Goal: Information Seeking & Learning: Check status

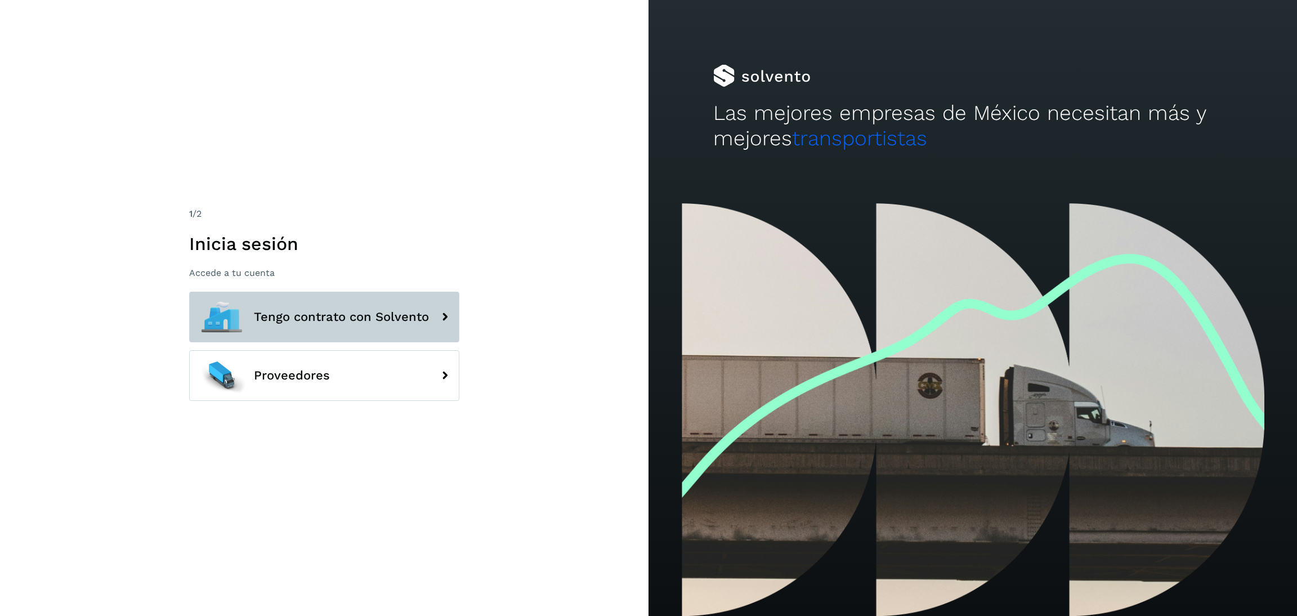
click at [387, 324] on button "Tengo contrato con Solvento" at bounding box center [324, 317] width 270 height 51
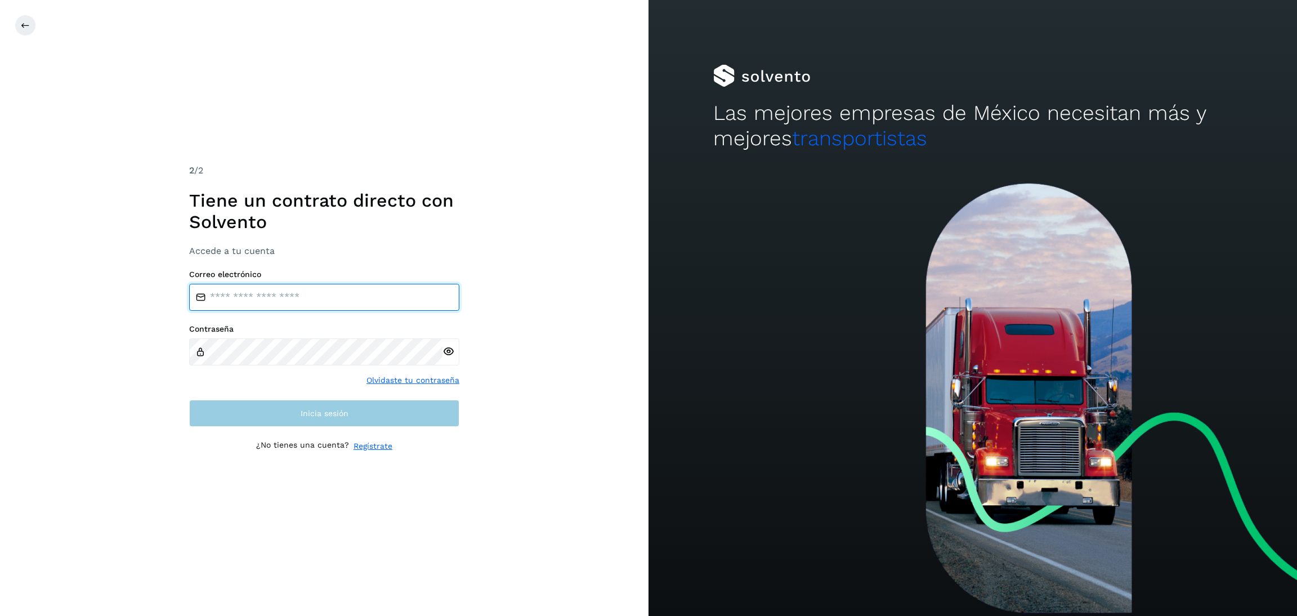
type input "**********"
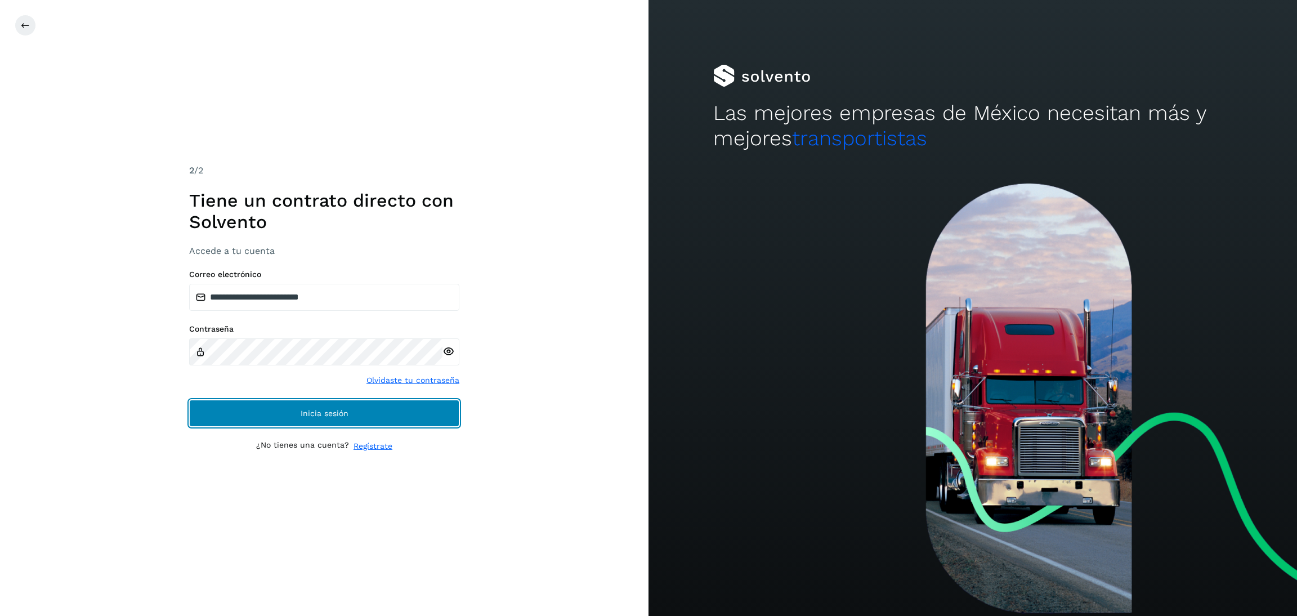
click at [391, 417] on button "Inicia sesión" at bounding box center [324, 413] width 270 height 27
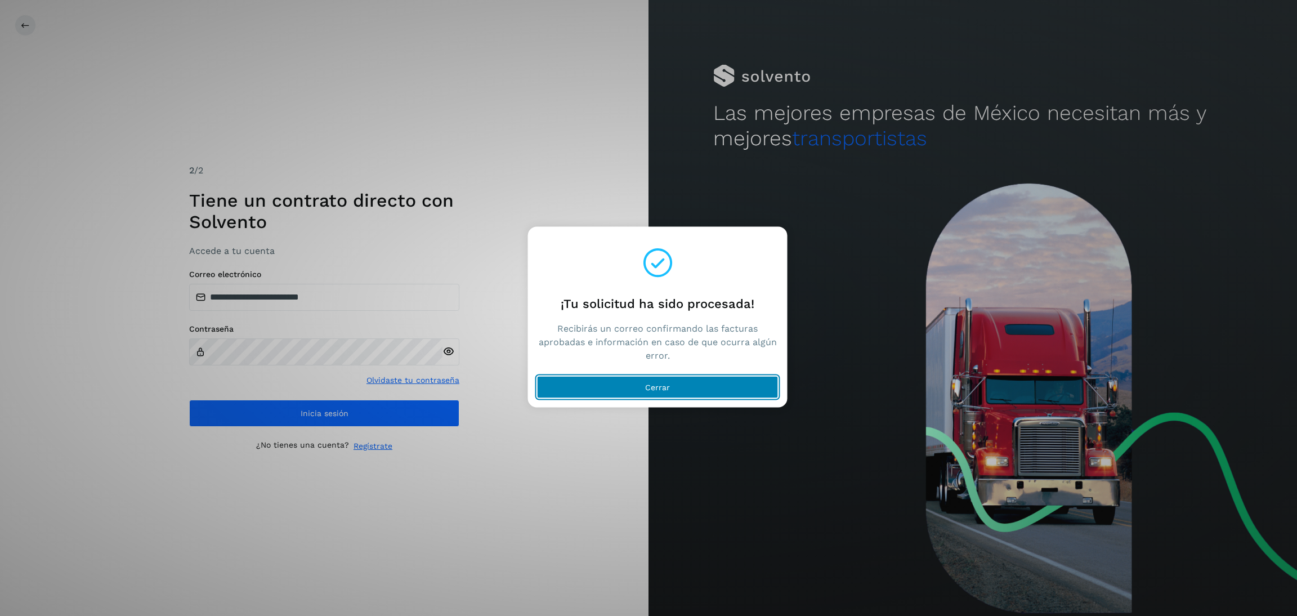
click at [623, 378] on button "Cerrar" at bounding box center [658, 387] width 242 height 23
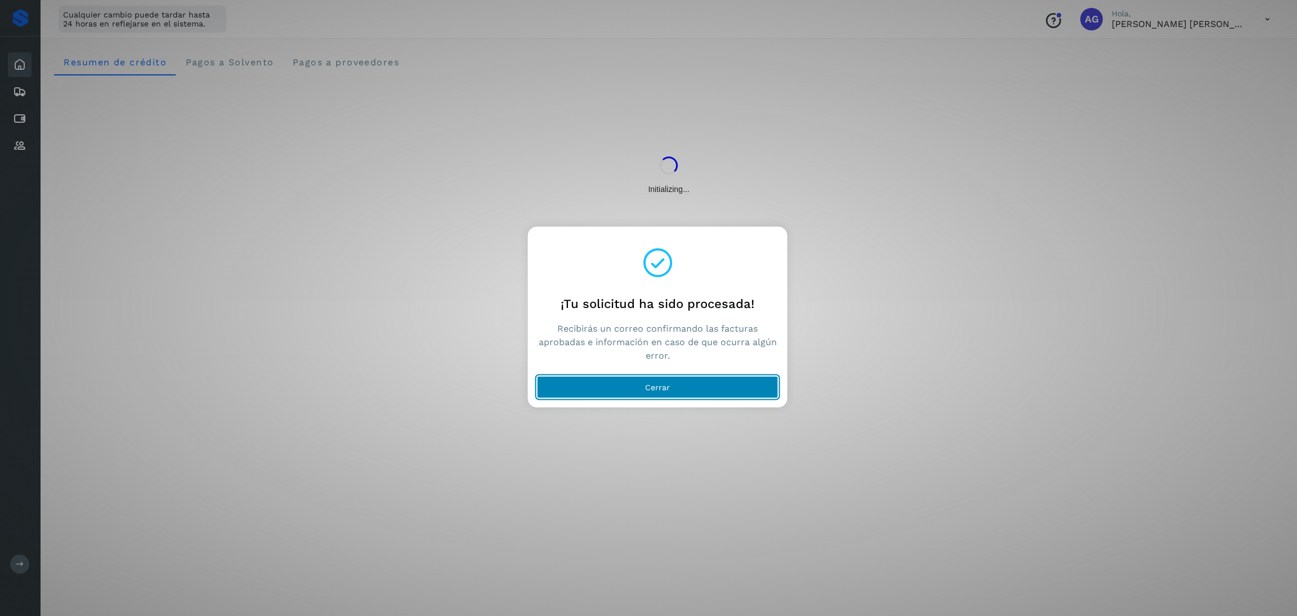
click at [701, 385] on button "Cerrar" at bounding box center [658, 387] width 242 height 23
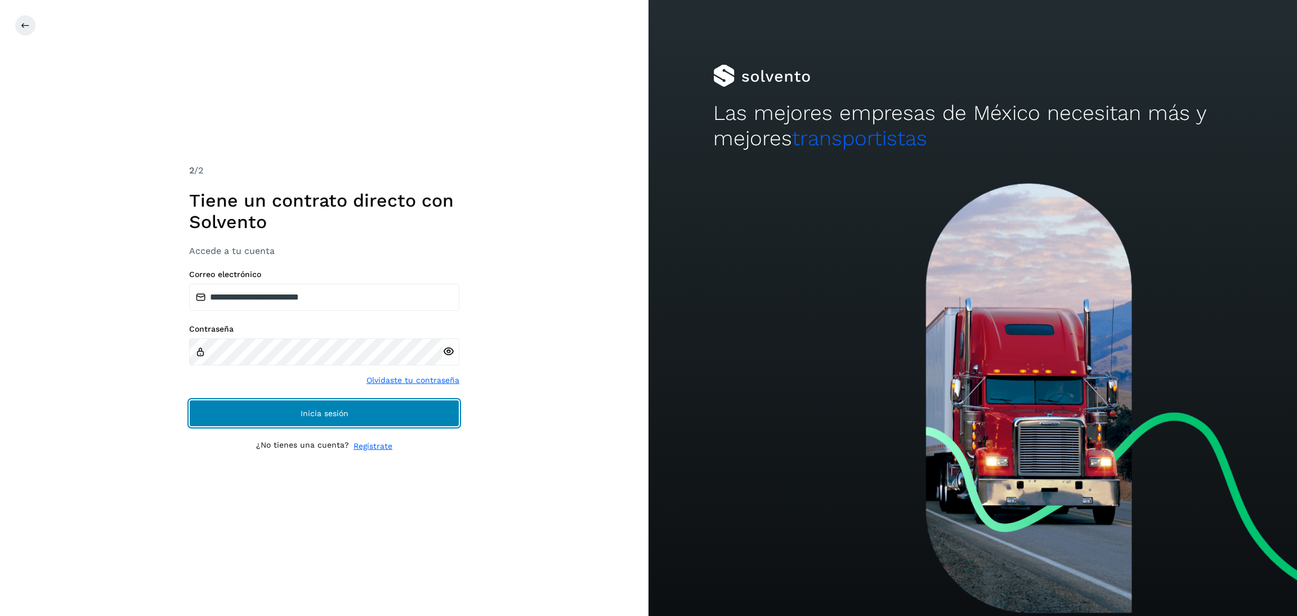
click at [359, 412] on button "Inicia sesión" at bounding box center [324, 413] width 270 height 27
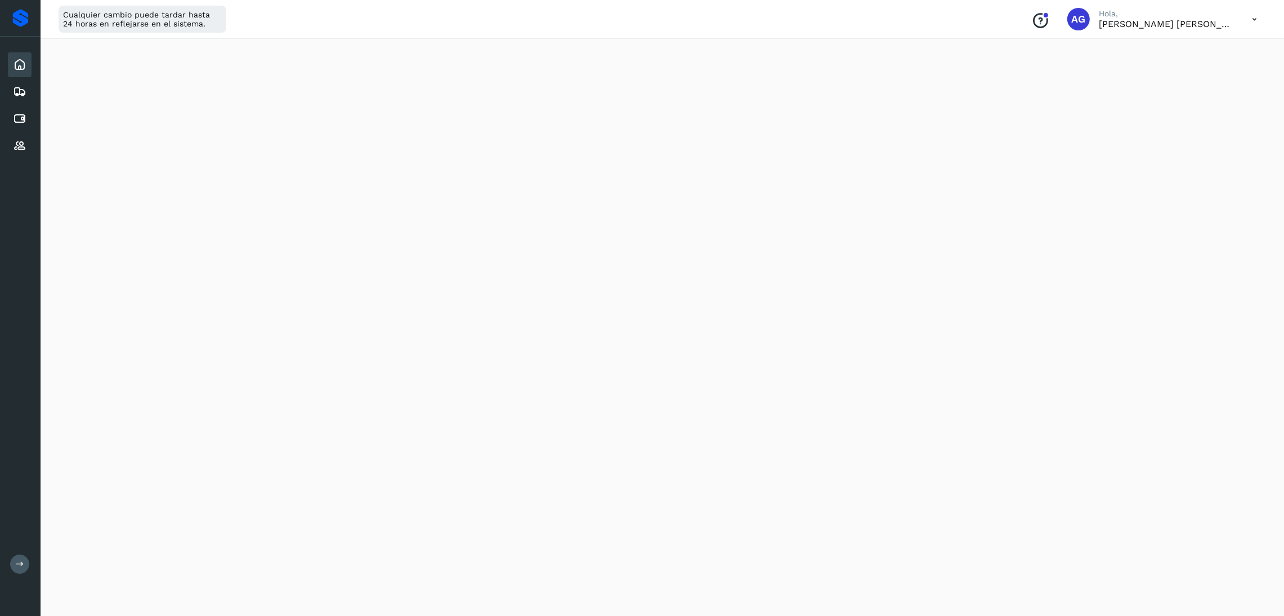
scroll to position [169, 0]
click at [21, 113] on icon at bounding box center [20, 119] width 14 height 14
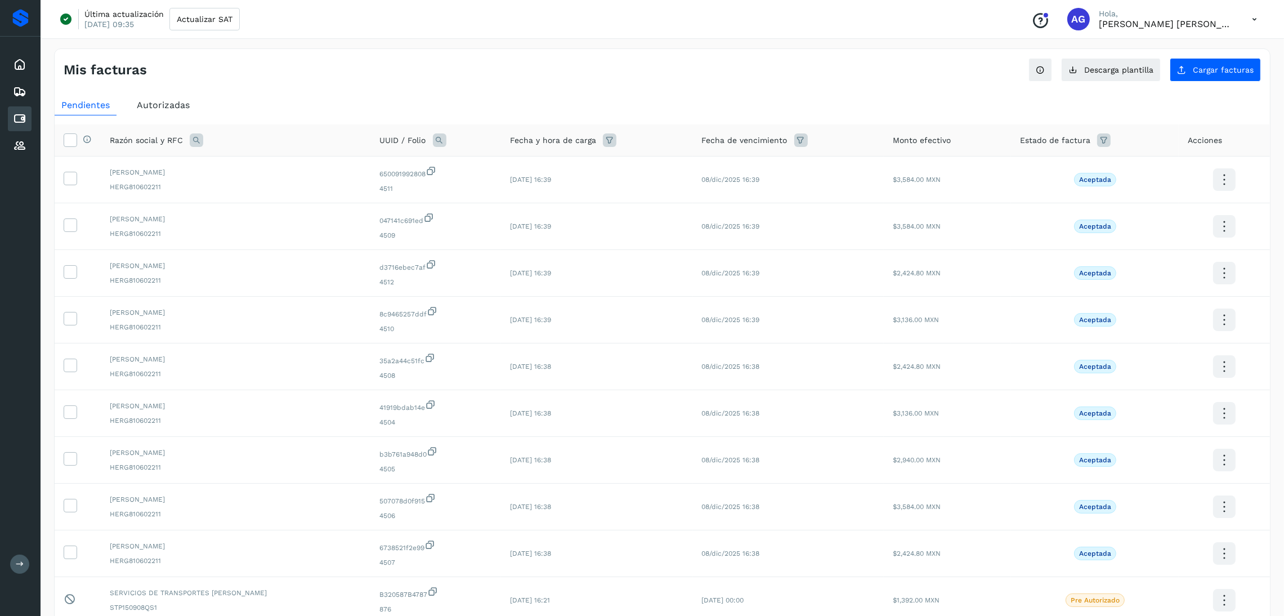
click at [193, 137] on icon at bounding box center [197, 140] width 14 height 14
click at [298, 186] on input "text" at bounding box center [270, 187] width 139 height 18
type input "***"
click at [302, 216] on span "Buscar" at bounding box center [298, 217] width 23 height 10
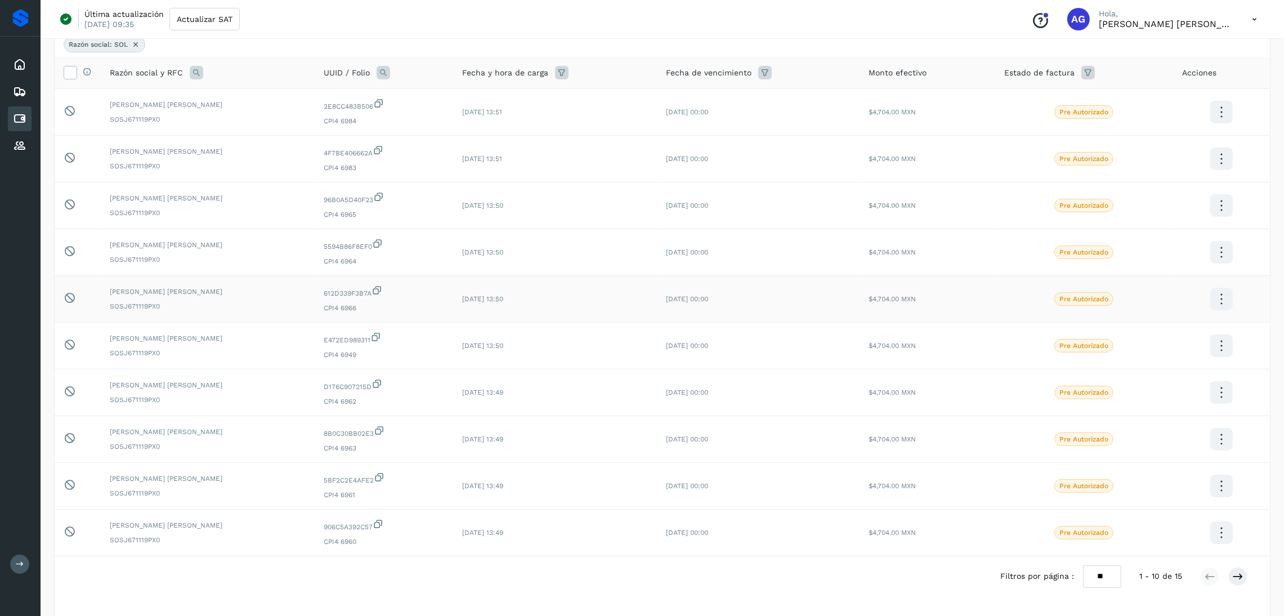
scroll to position [149, 0]
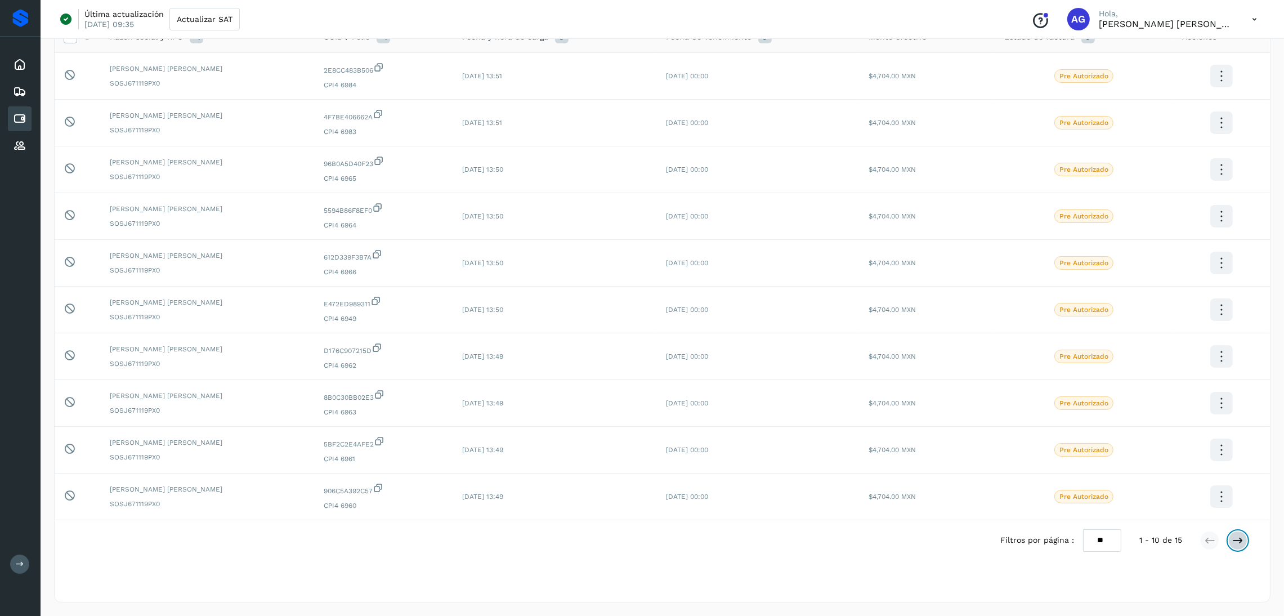
click at [1231, 539] on button at bounding box center [1238, 540] width 19 height 19
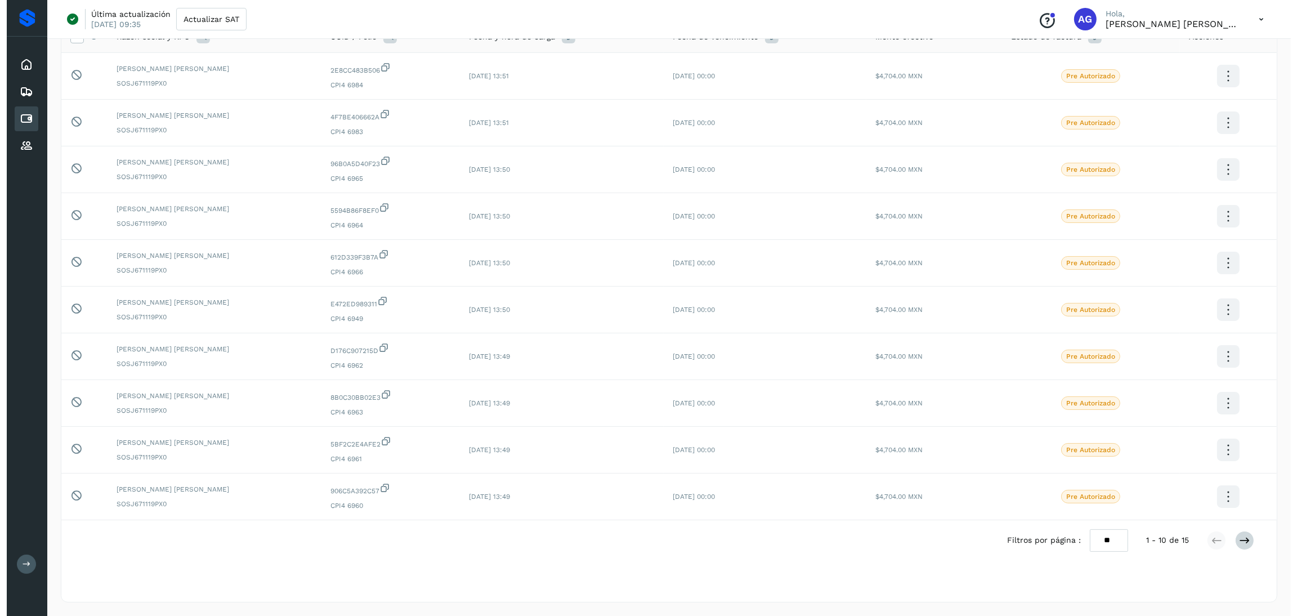
scroll to position [0, 0]
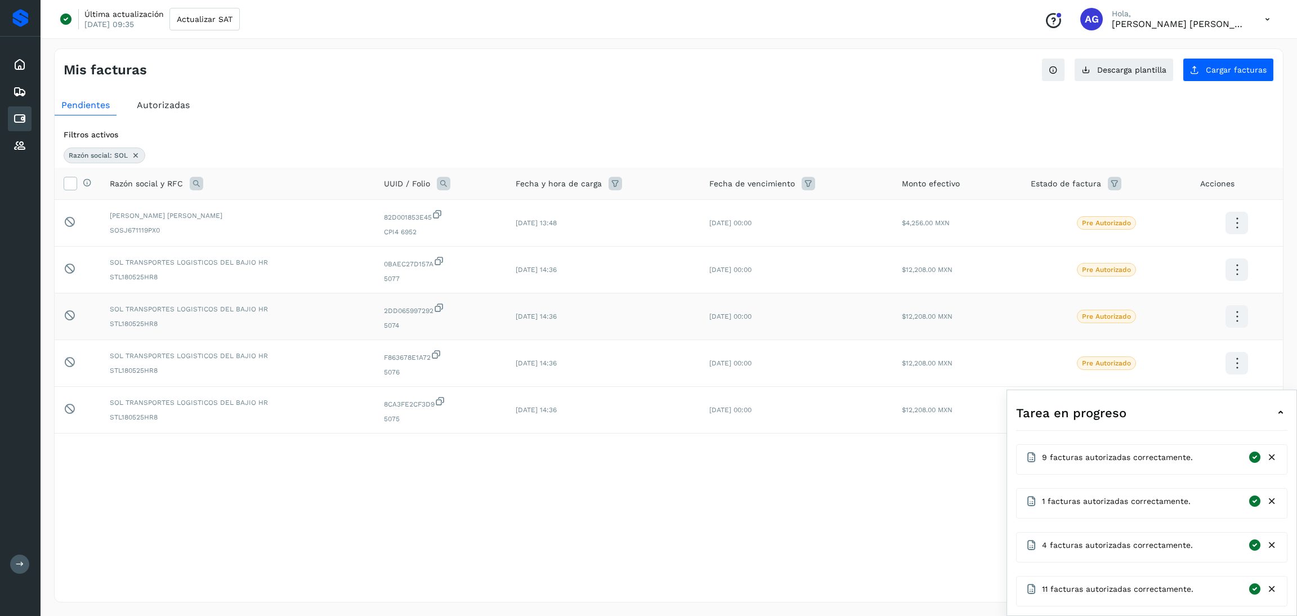
click at [1238, 314] on icon at bounding box center [1237, 316] width 26 height 26
click at [1282, 412] on icon at bounding box center [1281, 413] width 14 height 14
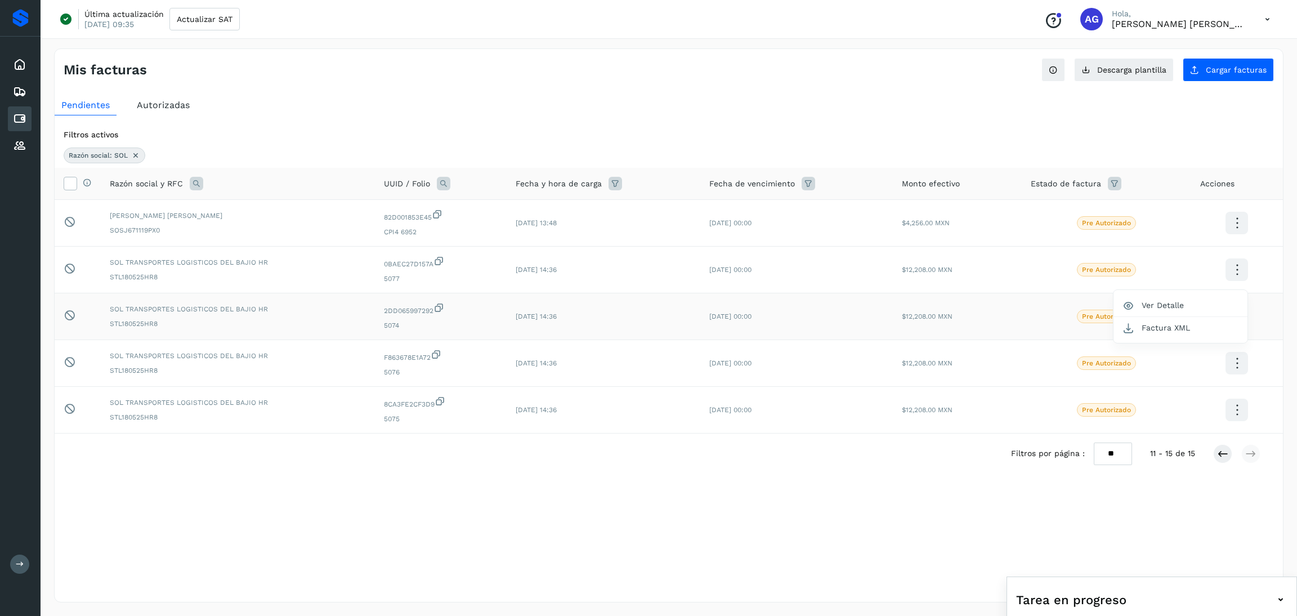
click at [137, 273] on div at bounding box center [648, 308] width 1297 height 616
click at [1133, 262] on td "Pre Autorizado" at bounding box center [1106, 270] width 169 height 47
click at [1229, 272] on icon at bounding box center [1237, 270] width 26 height 26
click at [1177, 334] on div at bounding box center [648, 308] width 1297 height 616
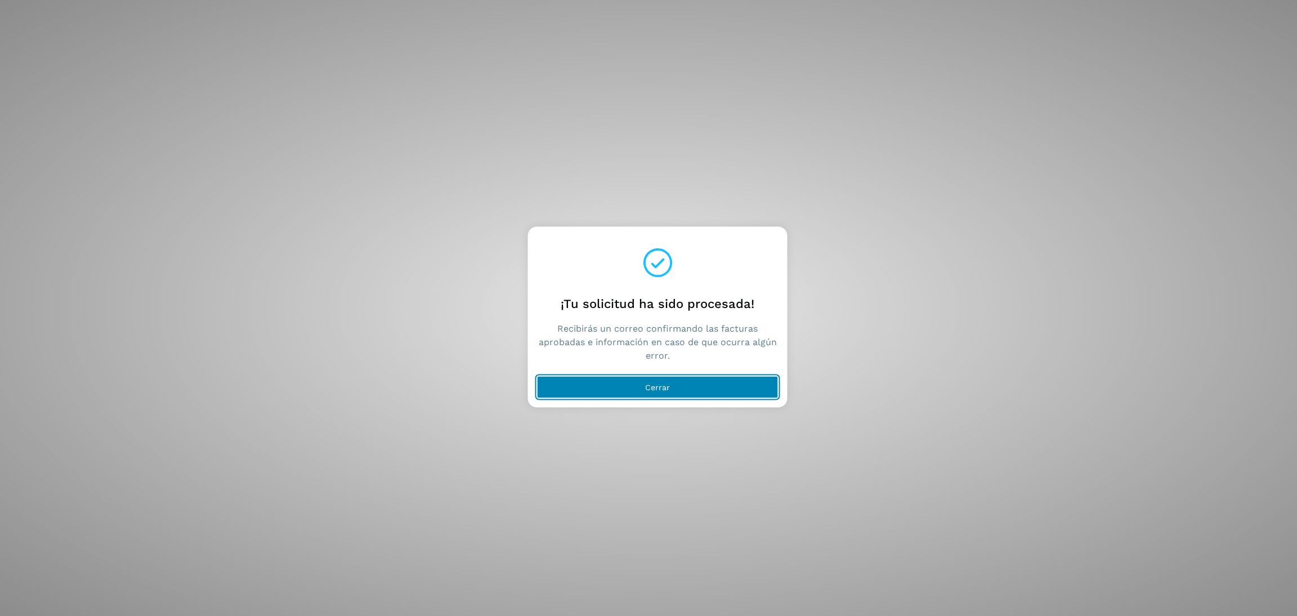
click at [662, 380] on button "Cerrar" at bounding box center [658, 387] width 242 height 23
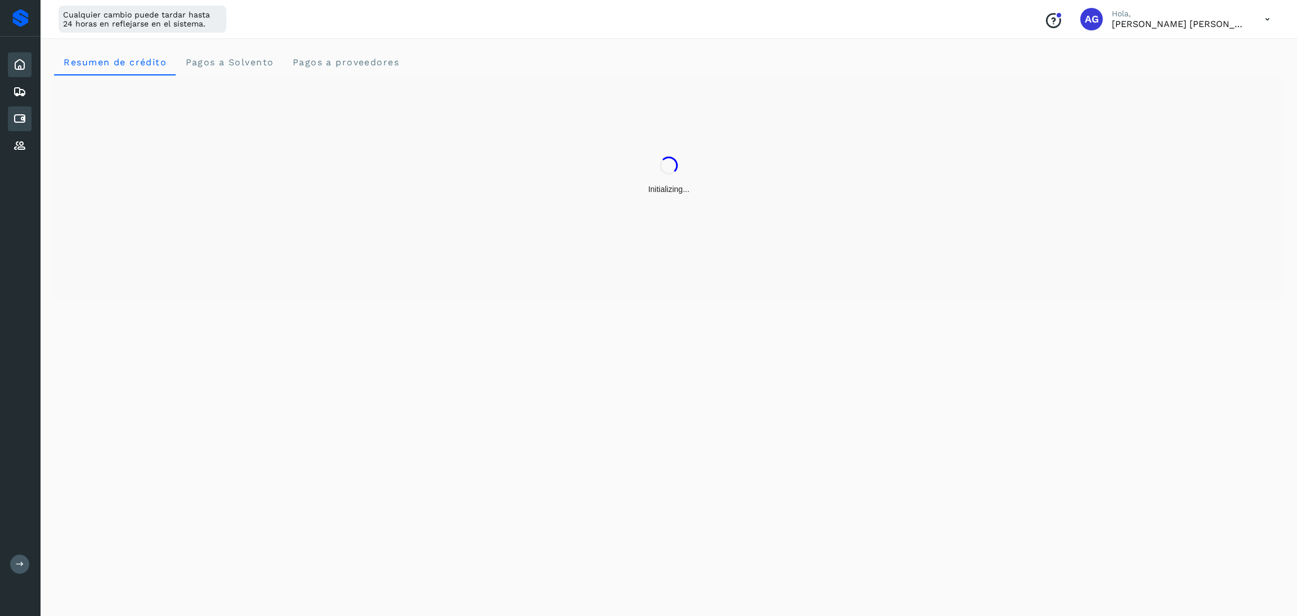
click at [11, 120] on div "Cuentas por pagar" at bounding box center [20, 118] width 24 height 25
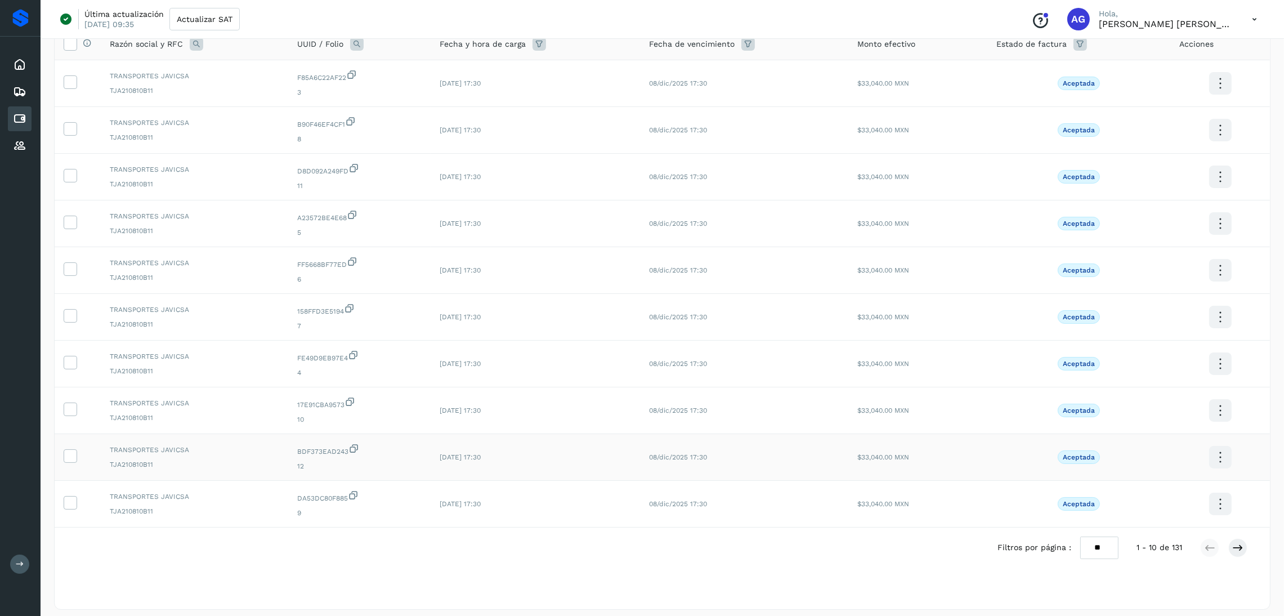
scroll to position [105, 0]
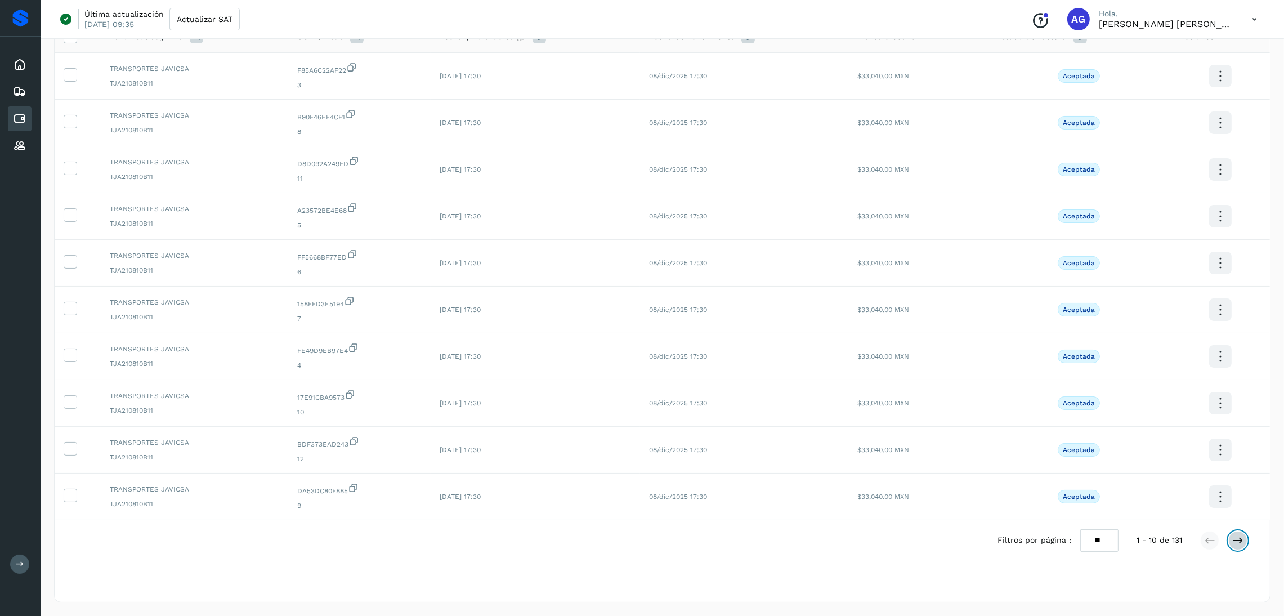
click at [1244, 544] on button at bounding box center [1238, 540] width 19 height 19
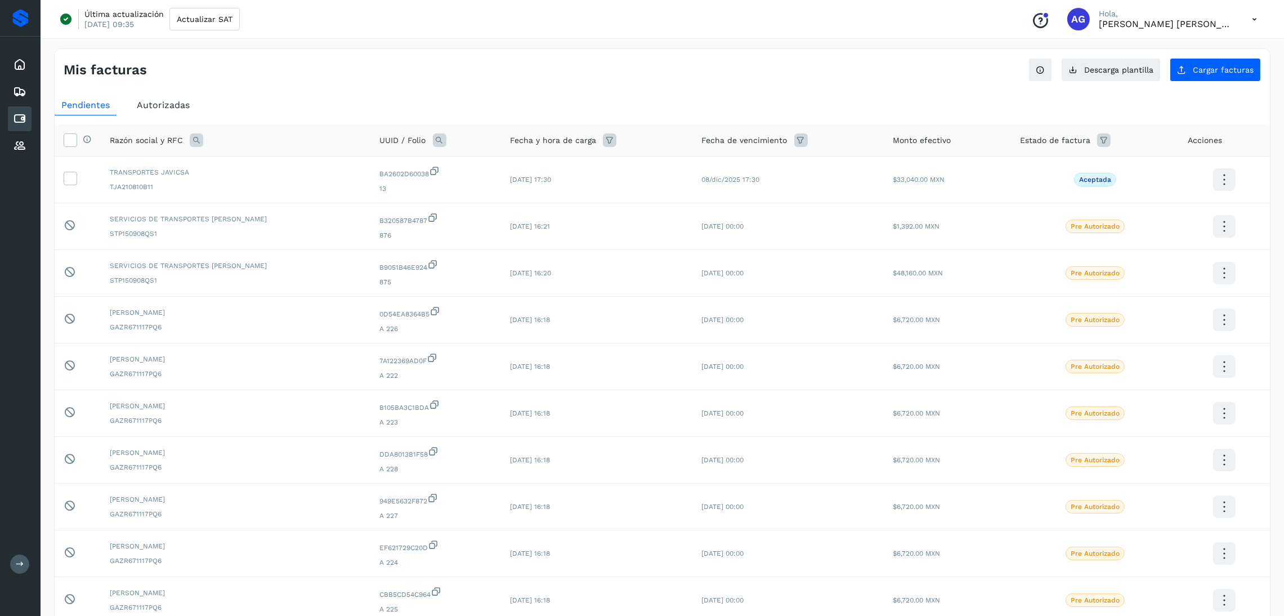
scroll to position [84, 0]
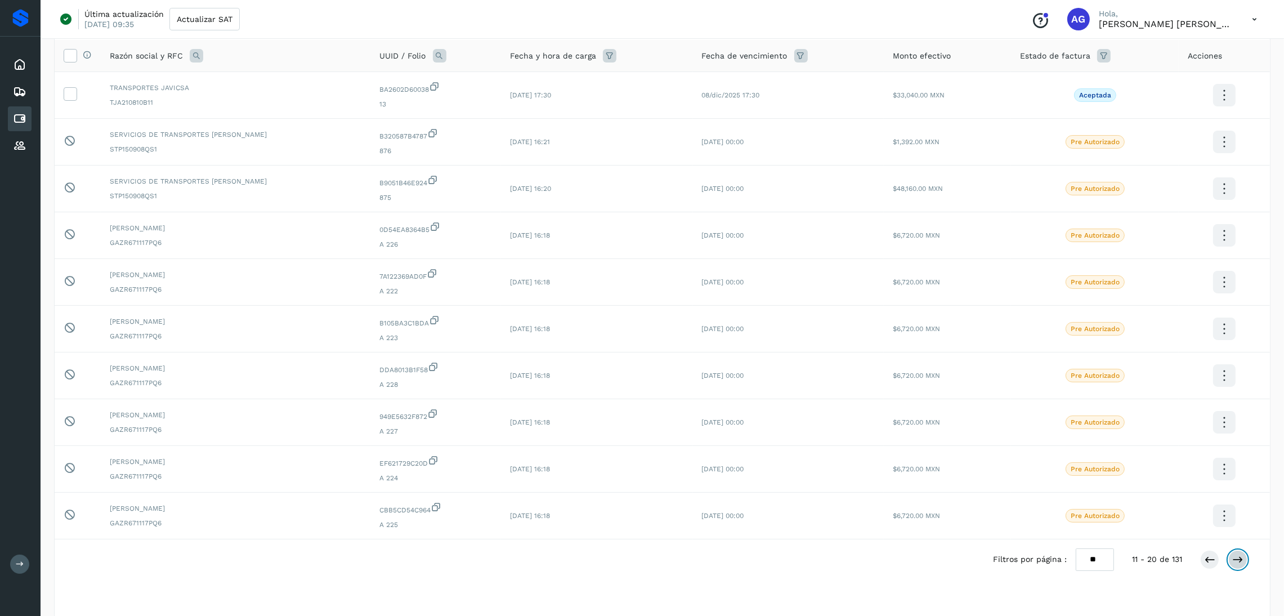
click at [1242, 554] on button at bounding box center [1238, 559] width 19 height 19
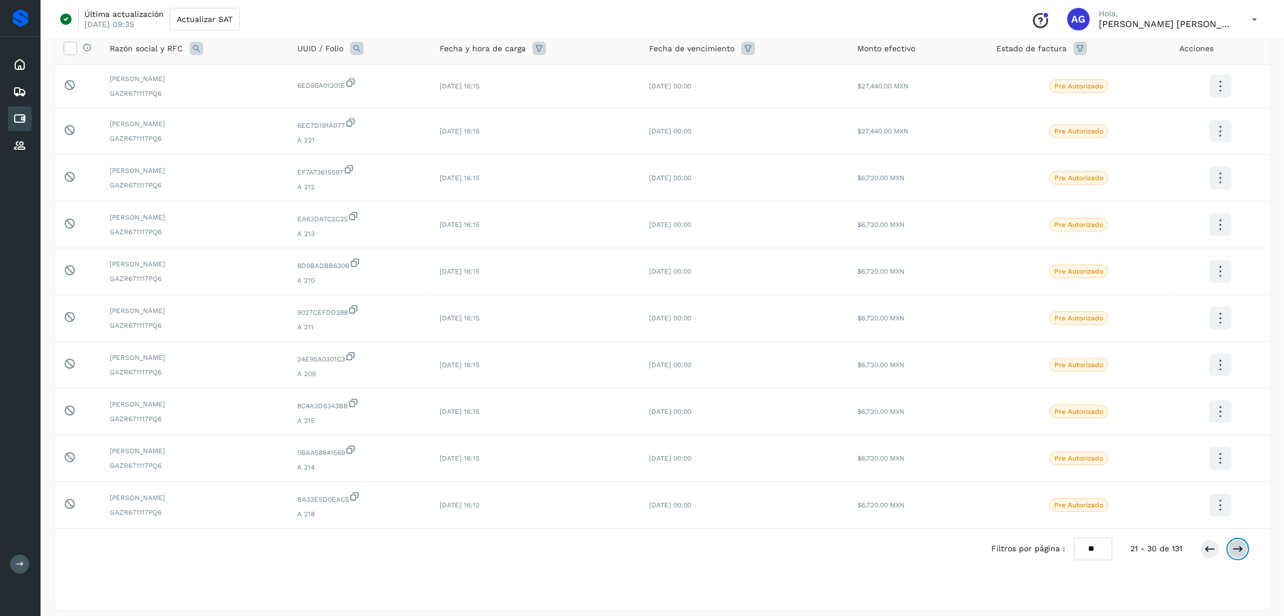
scroll to position [102, 0]
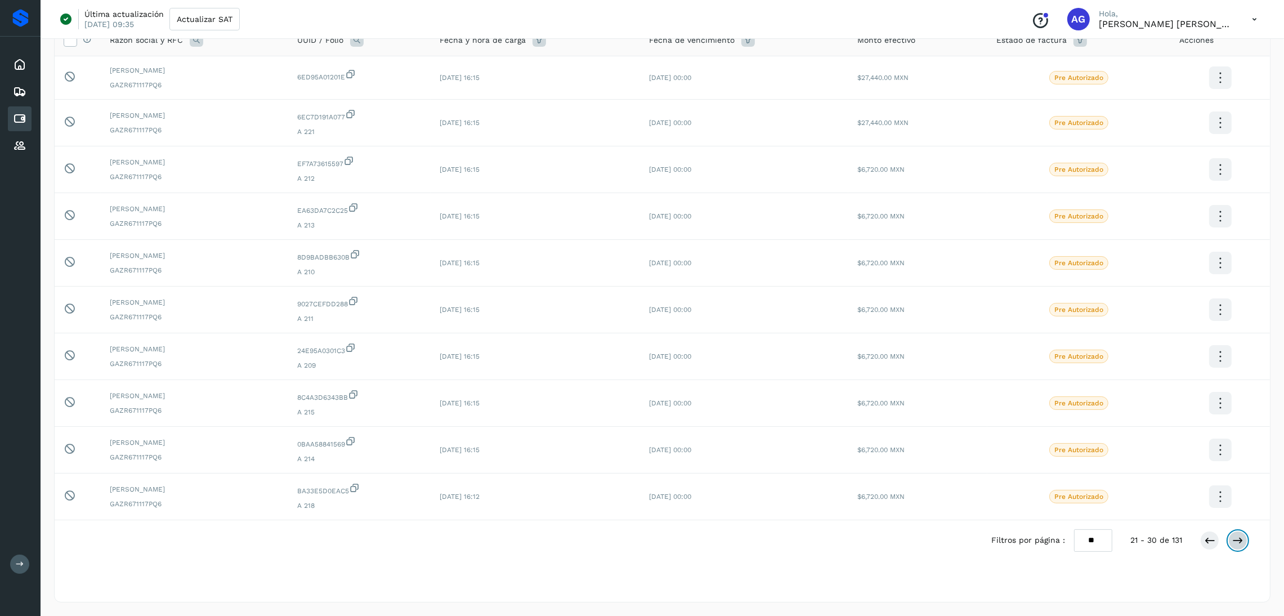
click at [1238, 545] on icon at bounding box center [1238, 540] width 11 height 11
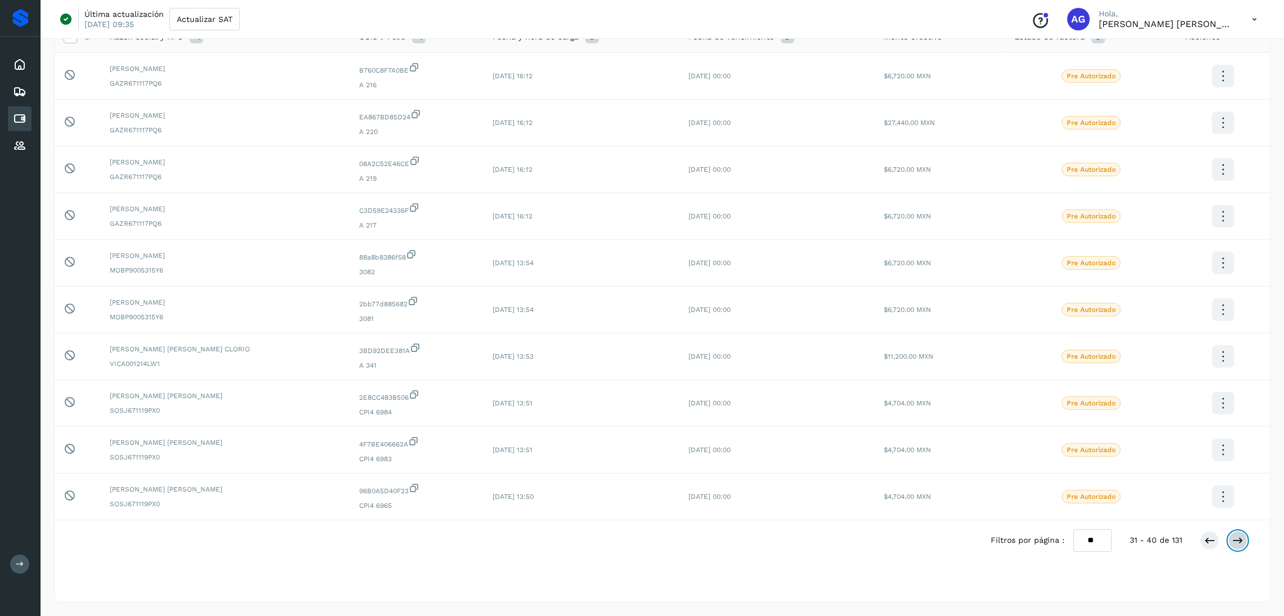
scroll to position [105, 0]
click at [1238, 545] on icon at bounding box center [1238, 540] width 11 height 11
click at [1238, 540] on icon at bounding box center [1238, 540] width 11 height 11
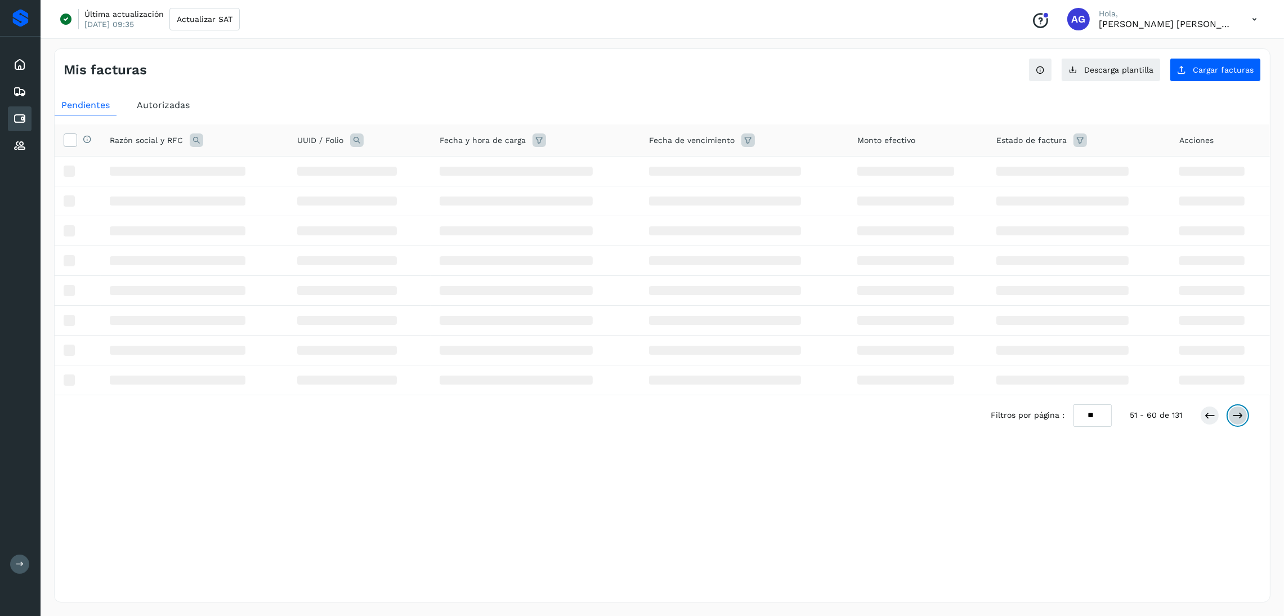
scroll to position [0, 0]
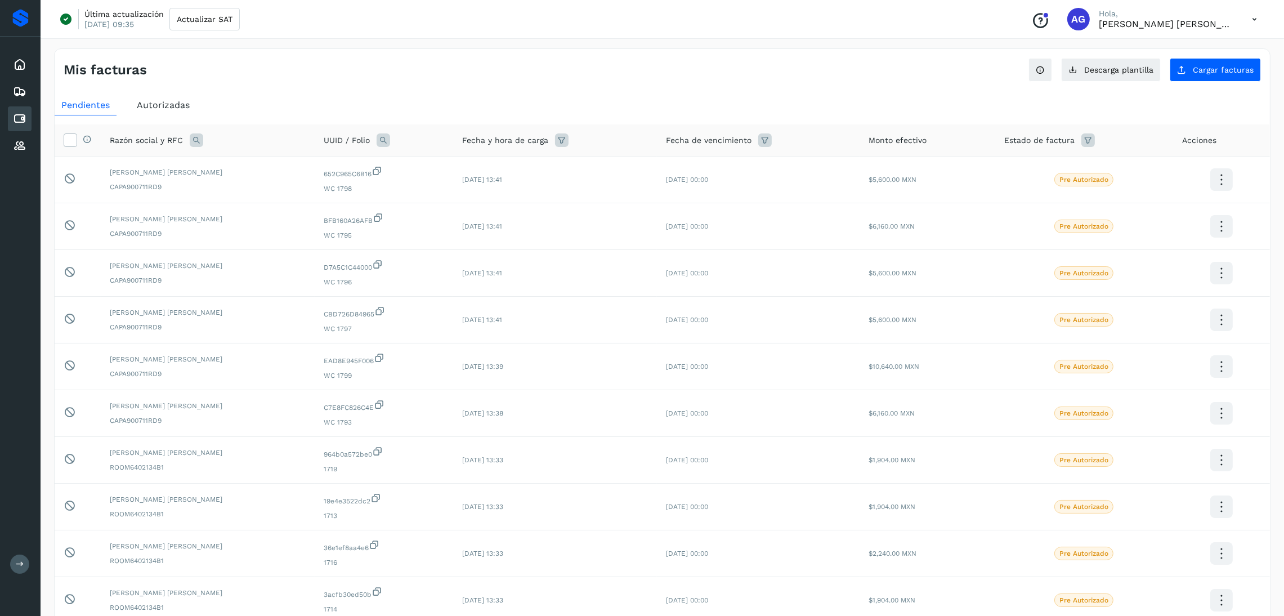
click at [177, 106] on span "Autorizadas" at bounding box center [163, 105] width 53 height 11
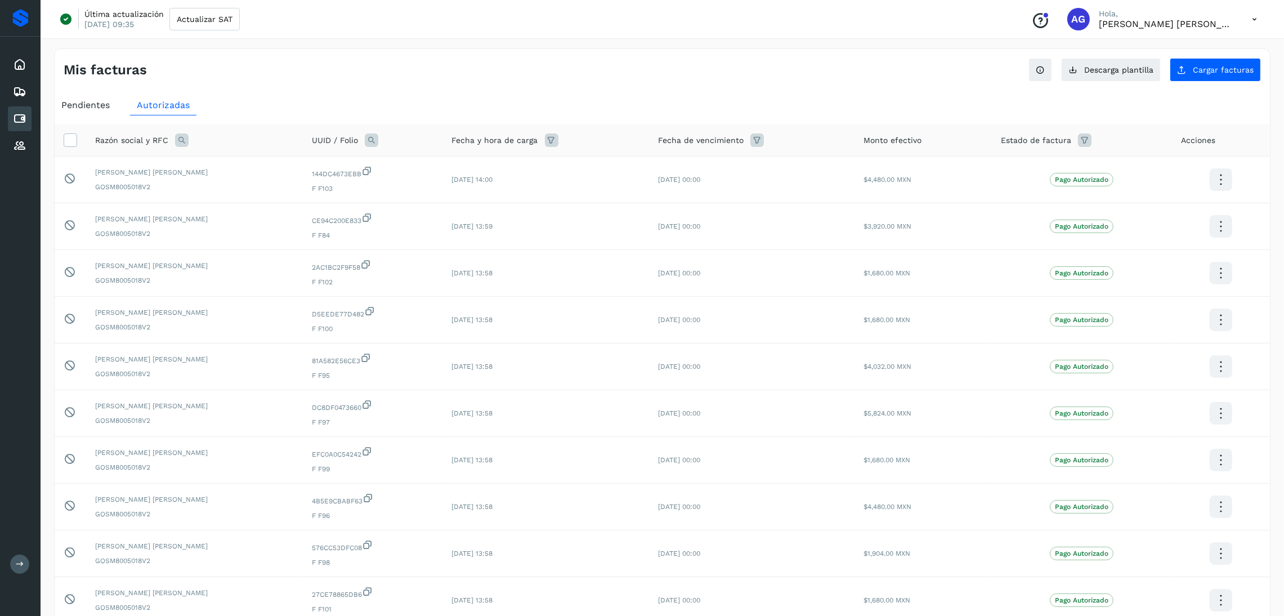
click at [182, 145] on icon at bounding box center [182, 140] width 14 height 14
click at [228, 189] on input "text" at bounding box center [255, 187] width 139 height 18
type input "***"
click at [254, 217] on button "Buscar" at bounding box center [284, 217] width 82 height 23
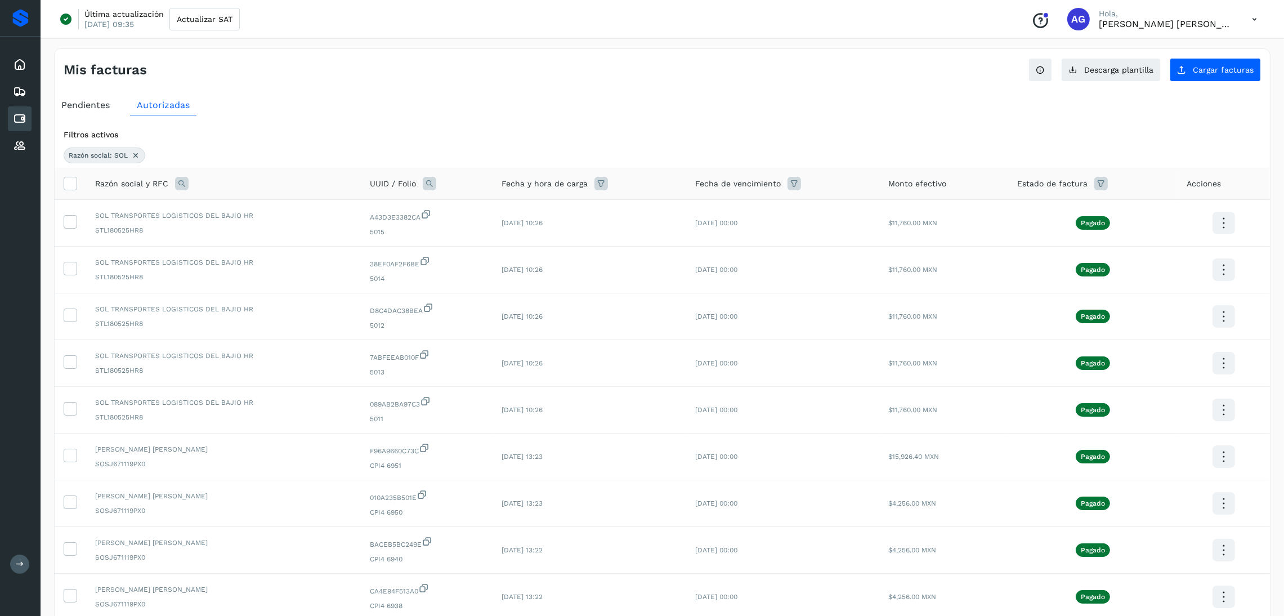
click at [87, 106] on span "Pendientes" at bounding box center [85, 105] width 48 height 11
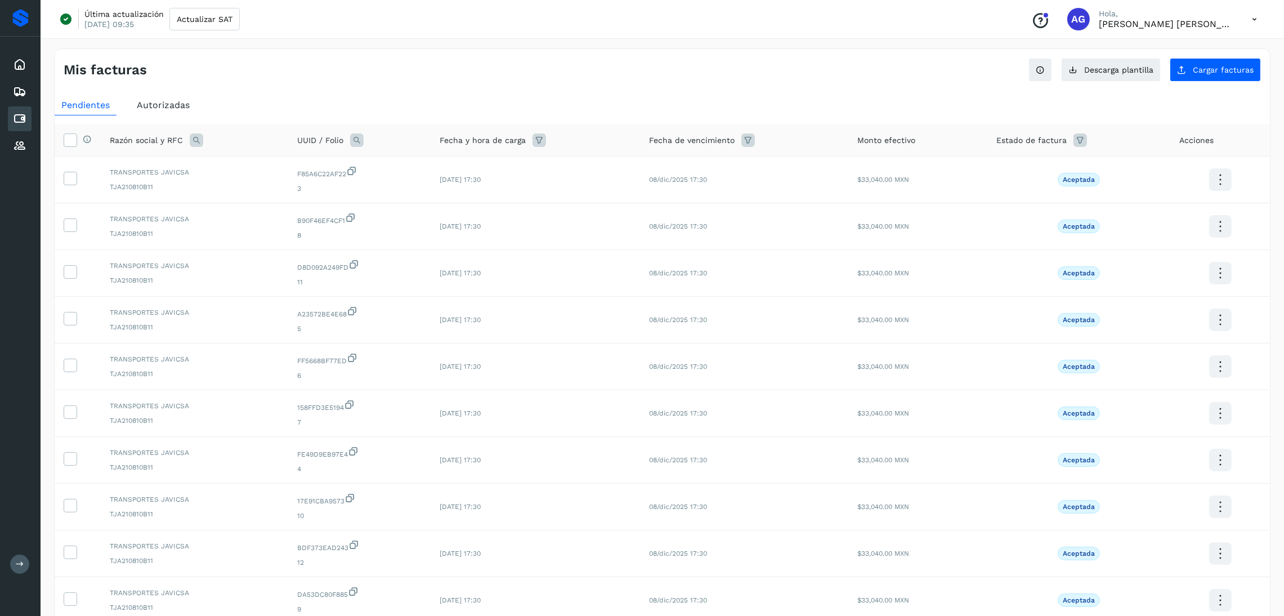
click at [195, 139] on icon at bounding box center [197, 140] width 14 height 14
drag, startPoint x: 280, startPoint y: 191, endPoint x: 288, endPoint y: 196, distance: 9.8
click at [281, 191] on input "text" at bounding box center [270, 187] width 139 height 18
type input "***"
click at [303, 206] on button "Buscar" at bounding box center [298, 217] width 82 height 23
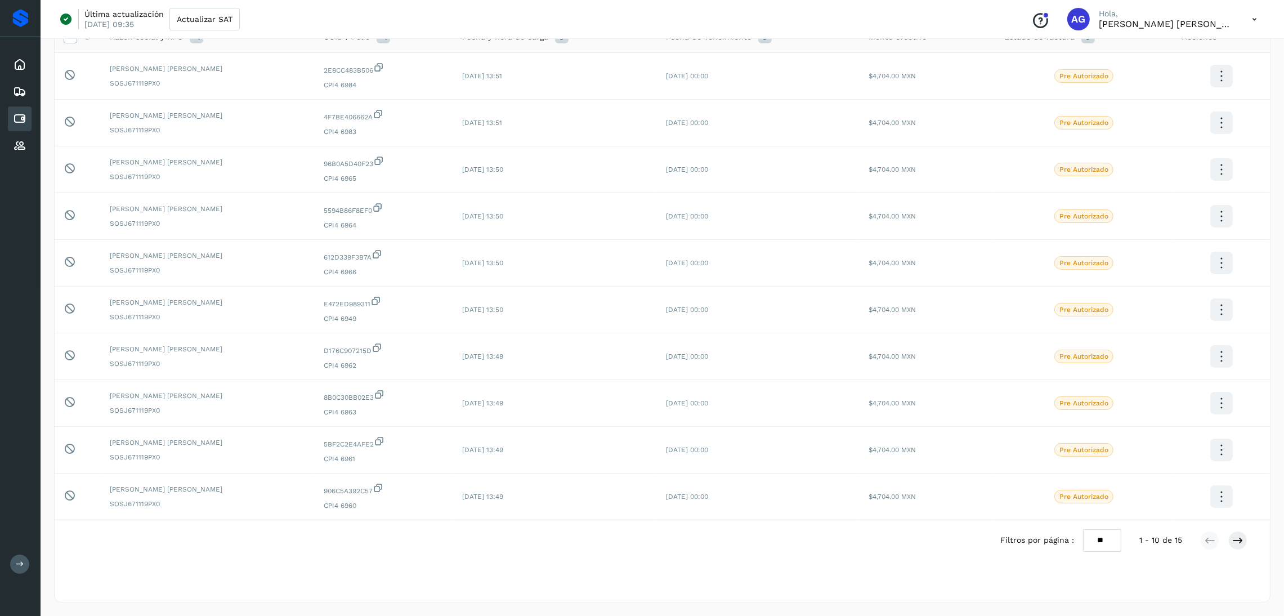
scroll to position [149, 0]
click at [1230, 544] on button at bounding box center [1238, 540] width 19 height 19
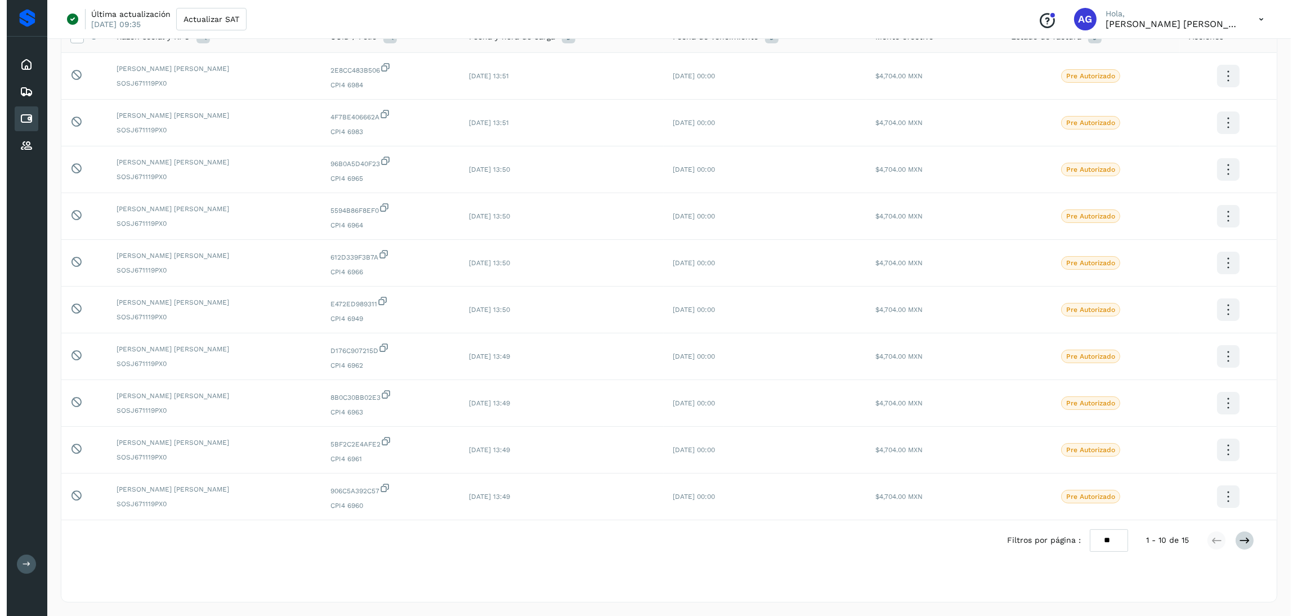
scroll to position [0, 0]
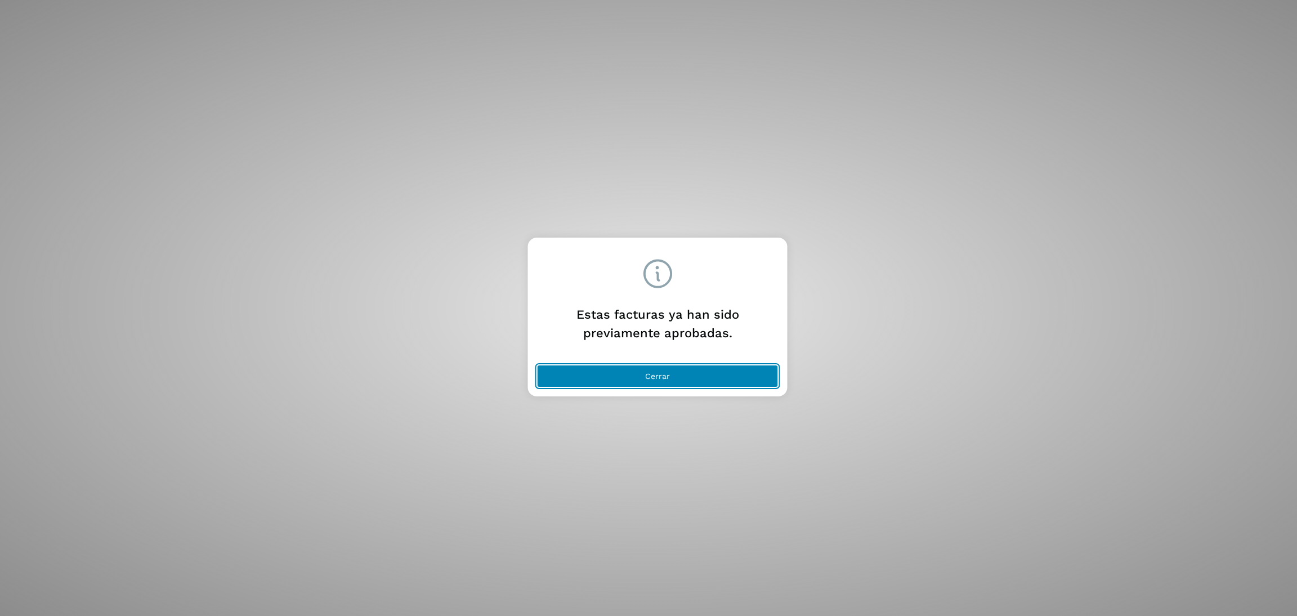
click at [725, 376] on button "Cerrar" at bounding box center [658, 376] width 242 height 23
click at [604, 365] on button "Cerrar" at bounding box center [658, 376] width 242 height 23
click at [626, 376] on button "Cerrar" at bounding box center [658, 376] width 242 height 23
click at [644, 369] on button "Cerrar" at bounding box center [658, 376] width 242 height 23
click at [665, 367] on button "Cerrar" at bounding box center [658, 376] width 242 height 23
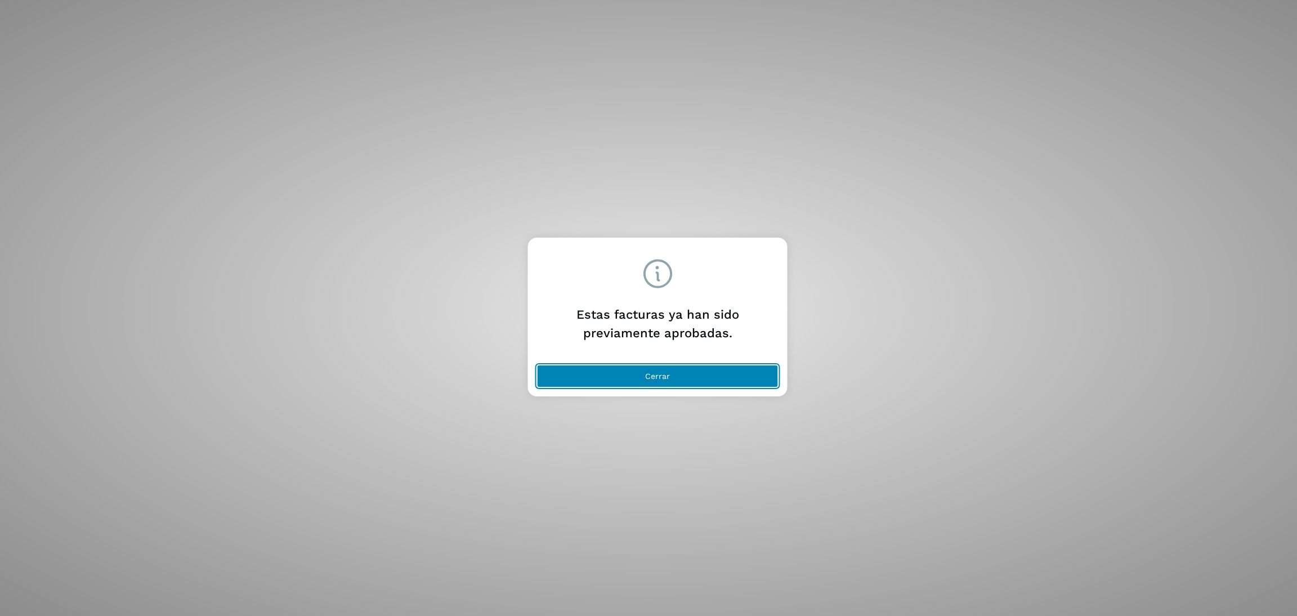
click at [692, 372] on button "Cerrar" at bounding box center [658, 376] width 242 height 23
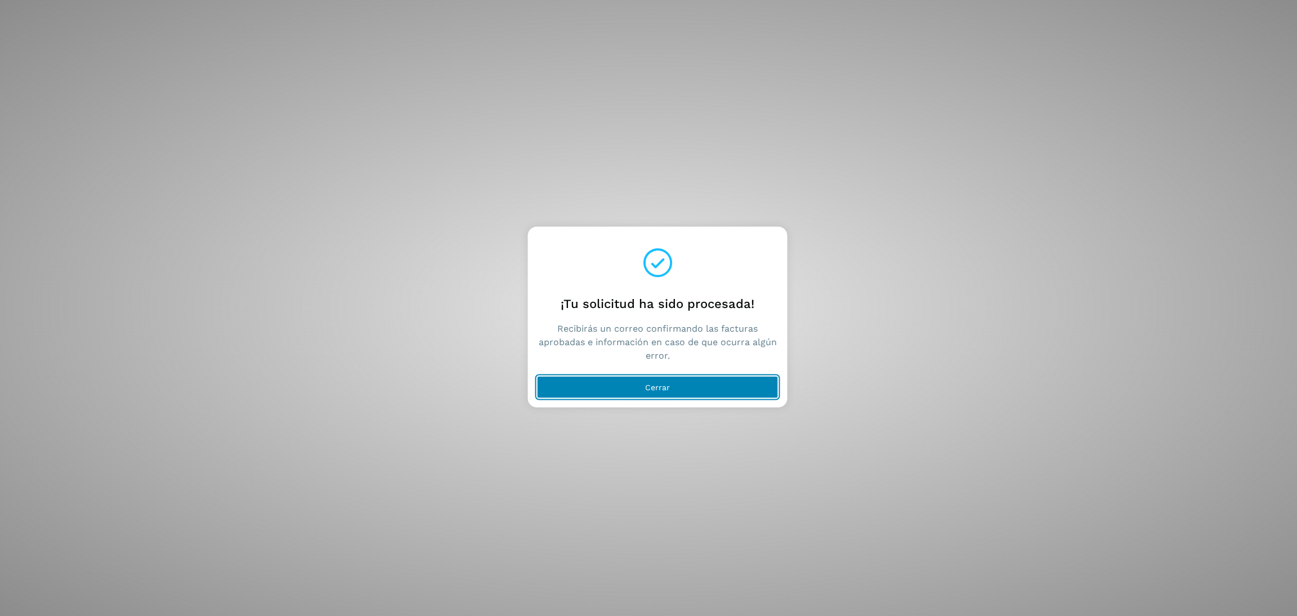
click at [717, 382] on button "Cerrar" at bounding box center [658, 387] width 242 height 23
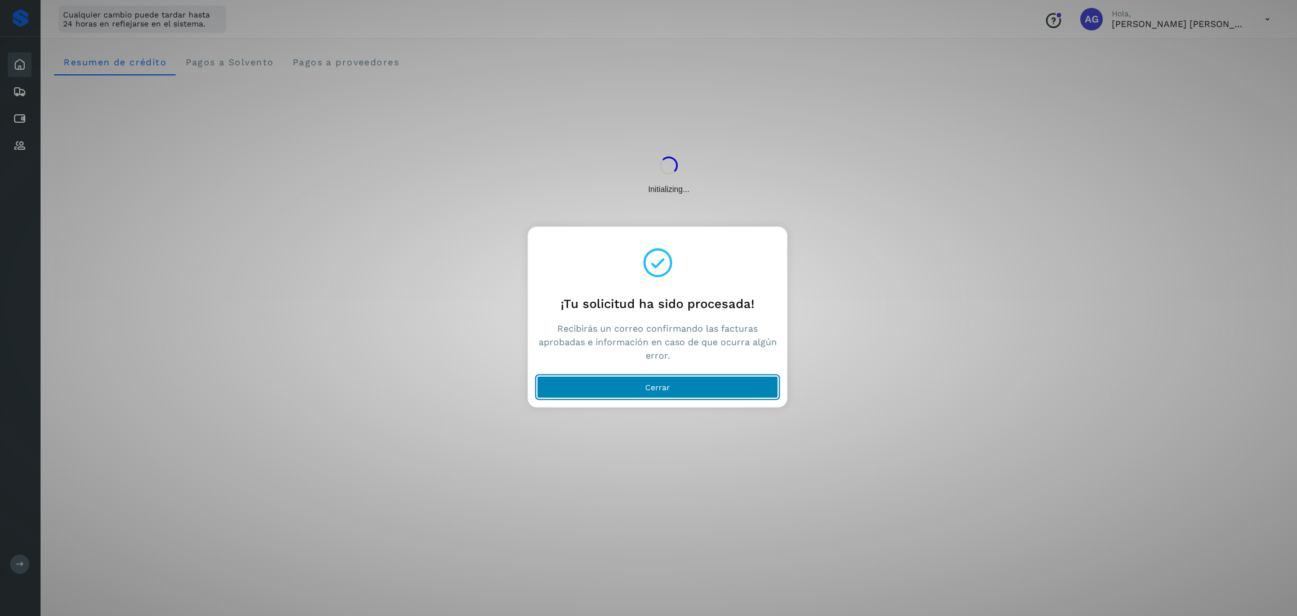
click at [729, 379] on button "Cerrar" at bounding box center [658, 387] width 242 height 23
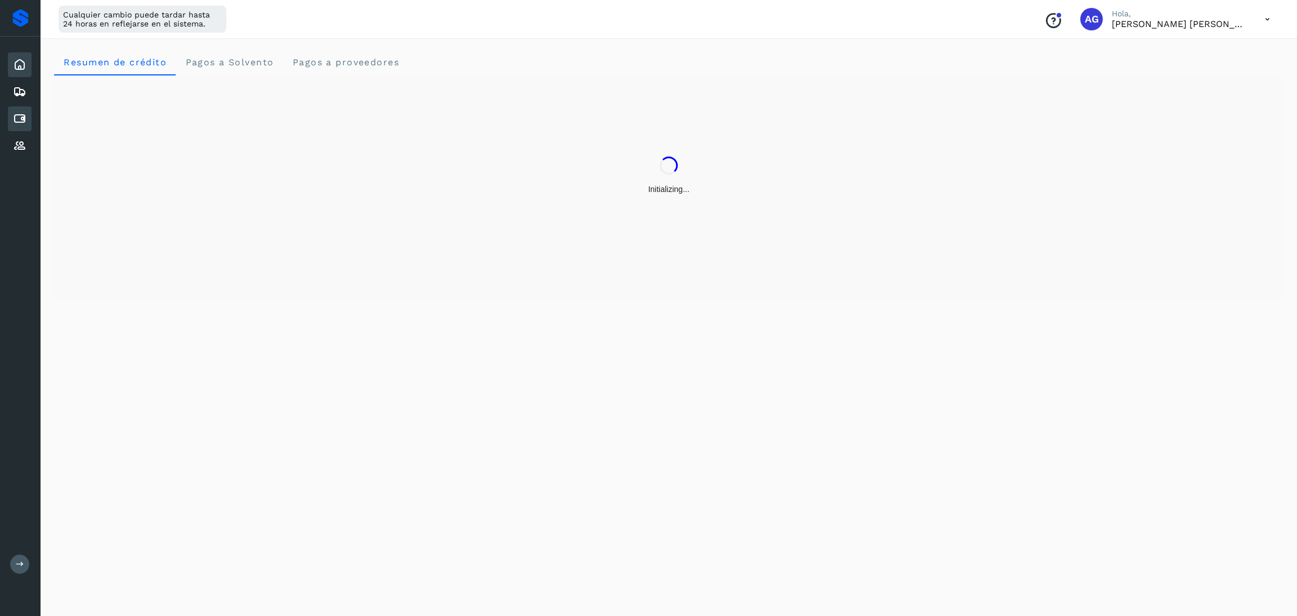
click at [19, 116] on icon at bounding box center [20, 119] width 14 height 14
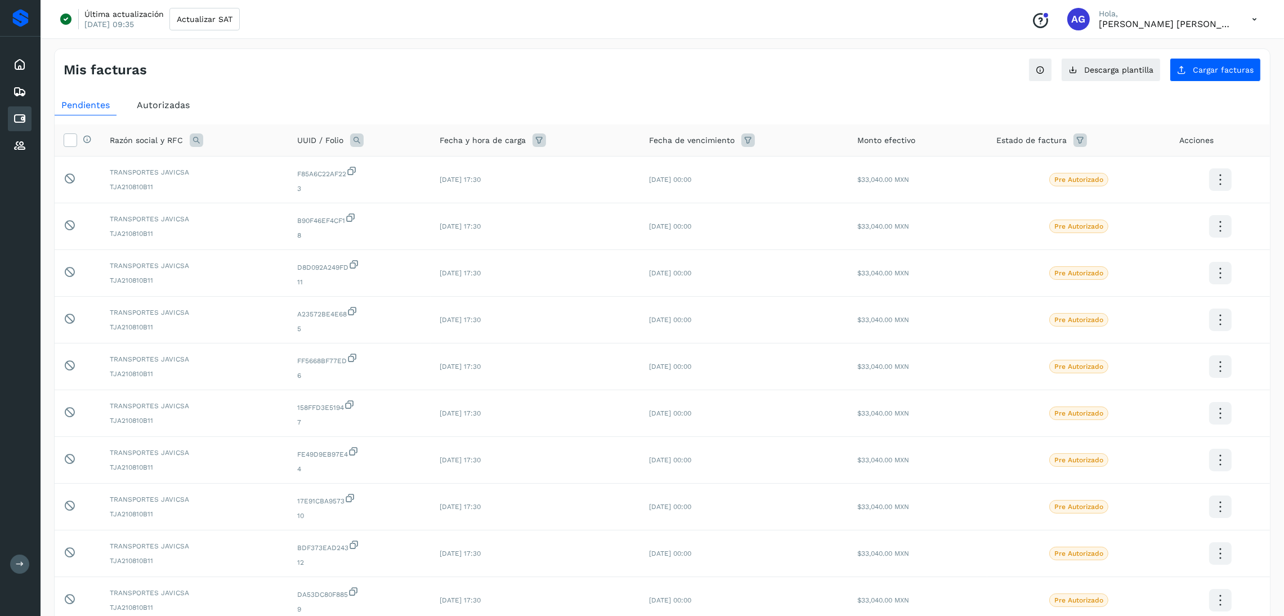
click at [200, 141] on icon at bounding box center [197, 140] width 14 height 14
click at [185, 108] on span "Autorizadas" at bounding box center [163, 105] width 53 height 11
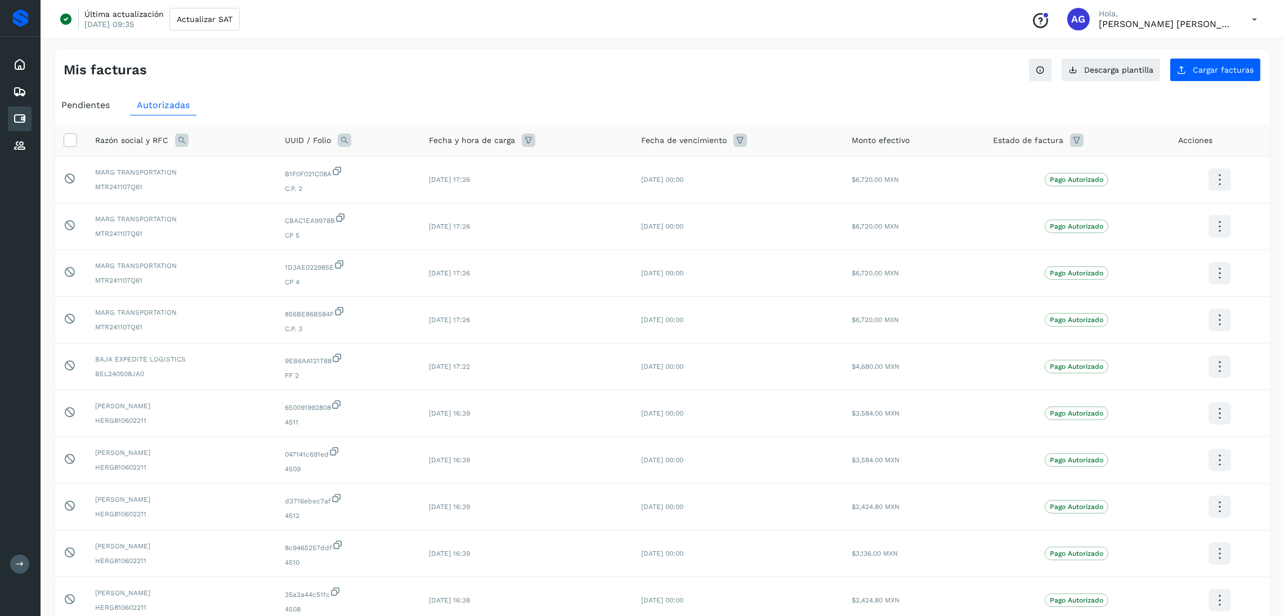
click at [183, 142] on icon at bounding box center [182, 140] width 14 height 14
click at [218, 184] on input "text" at bounding box center [255, 187] width 139 height 18
type input "***"
click at [284, 217] on span "Buscar" at bounding box center [284, 217] width 23 height 10
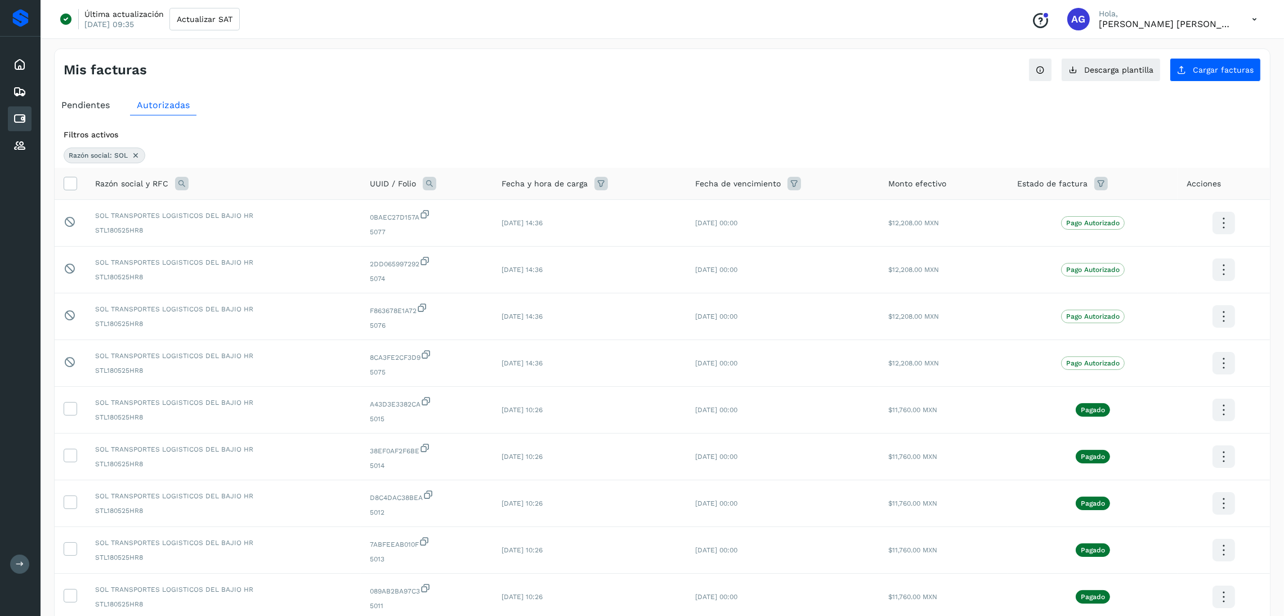
click at [918, 54] on div "Mis facturas Ver instrucciones para cargar Facturas Descarga plantilla Cargar f…" at bounding box center [663, 65] width 1216 height 33
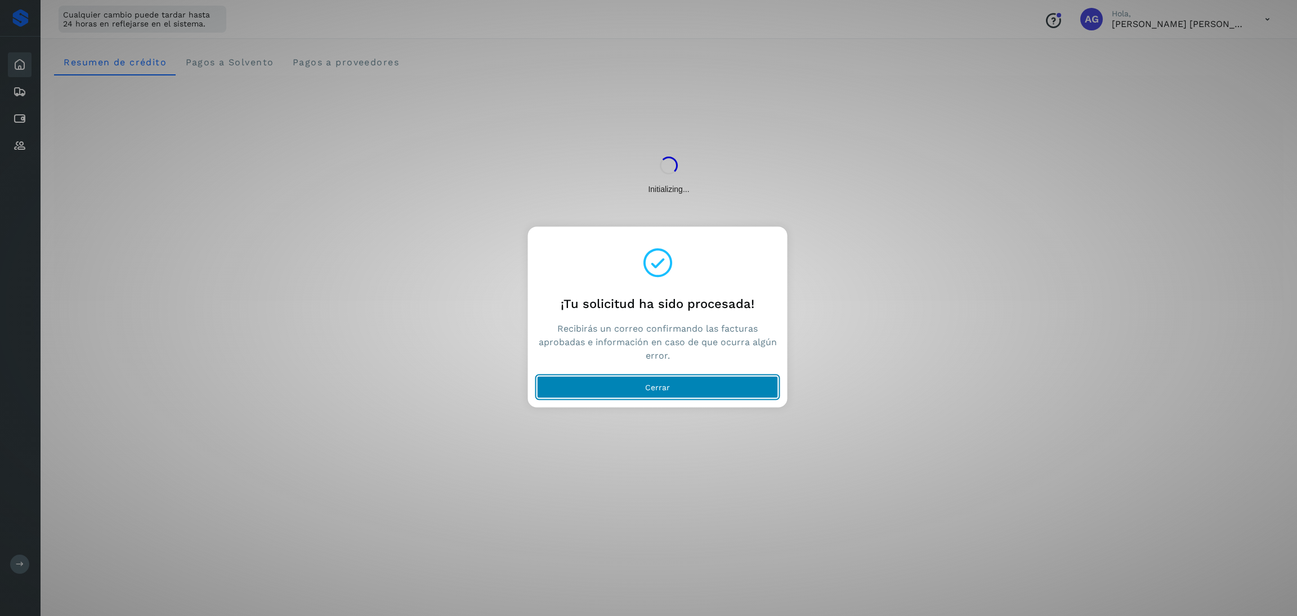
click at [700, 396] on button "Cerrar" at bounding box center [658, 387] width 242 height 23
